Goal: Register for event/course

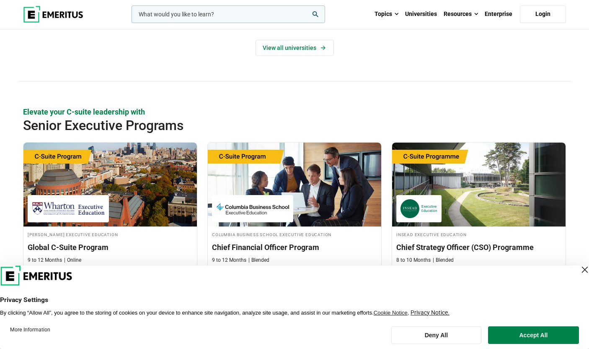
scroll to position [208, 0]
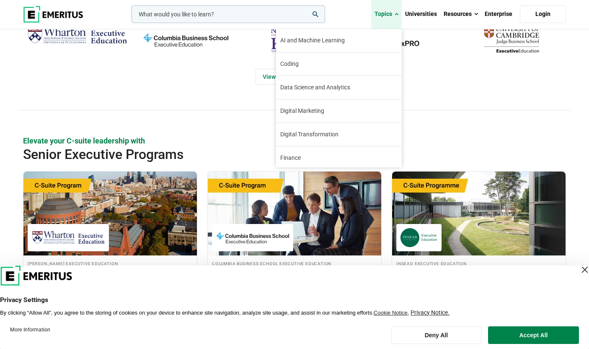
click at [391, 15] on link "Topics" at bounding box center [386, 14] width 31 height 29
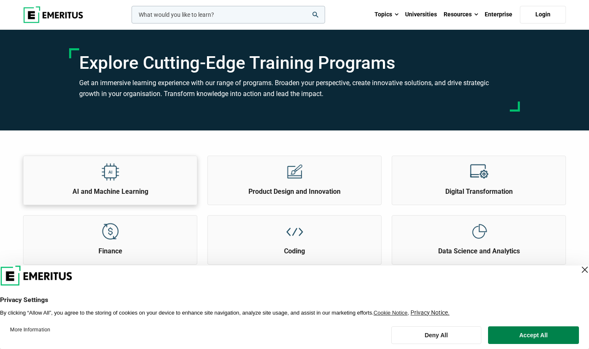
click at [74, 183] on div "AI and Machine Learning" at bounding box center [109, 176] width 173 height 40
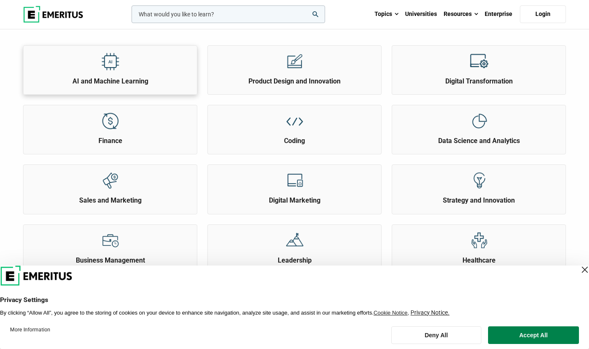
scroll to position [126, 0]
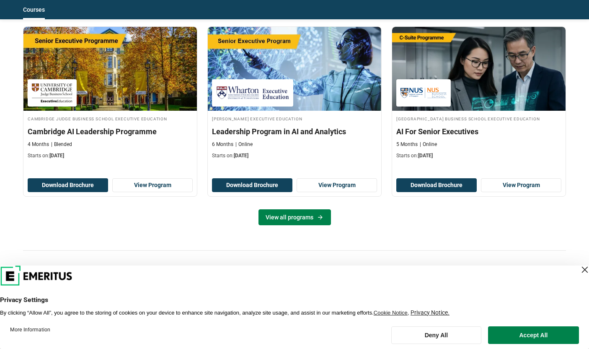
click at [294, 210] on link "View all programs" at bounding box center [295, 217] width 72 height 16
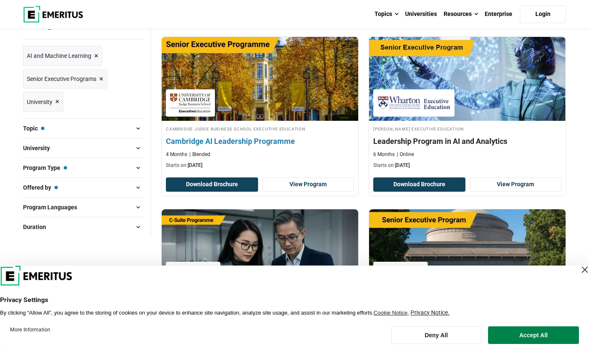
scroll to position [168, 0]
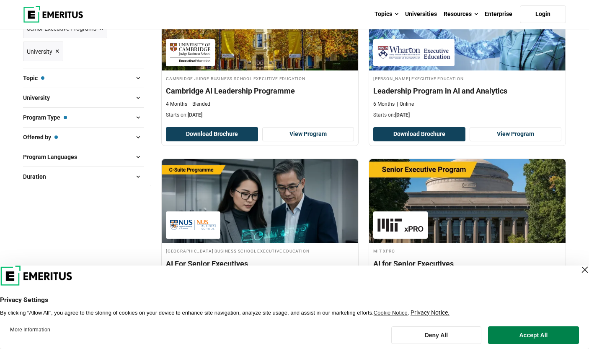
click at [141, 114] on div "Filter 3 Reset all × AI and Machine Learning × Senior Executive Programs × Univ…" at bounding box center [87, 73] width 128 height 225
click at [136, 111] on span at bounding box center [138, 117] width 13 height 13
